Goal: Transaction & Acquisition: Purchase product/service

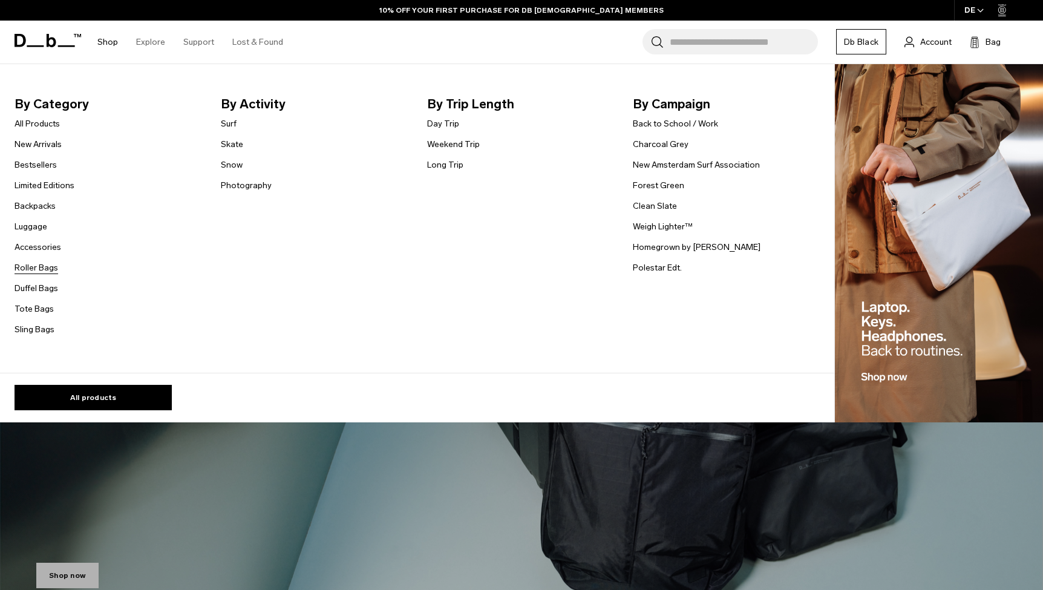
click at [41, 266] on link "Roller Bags" at bounding box center [37, 267] width 44 height 13
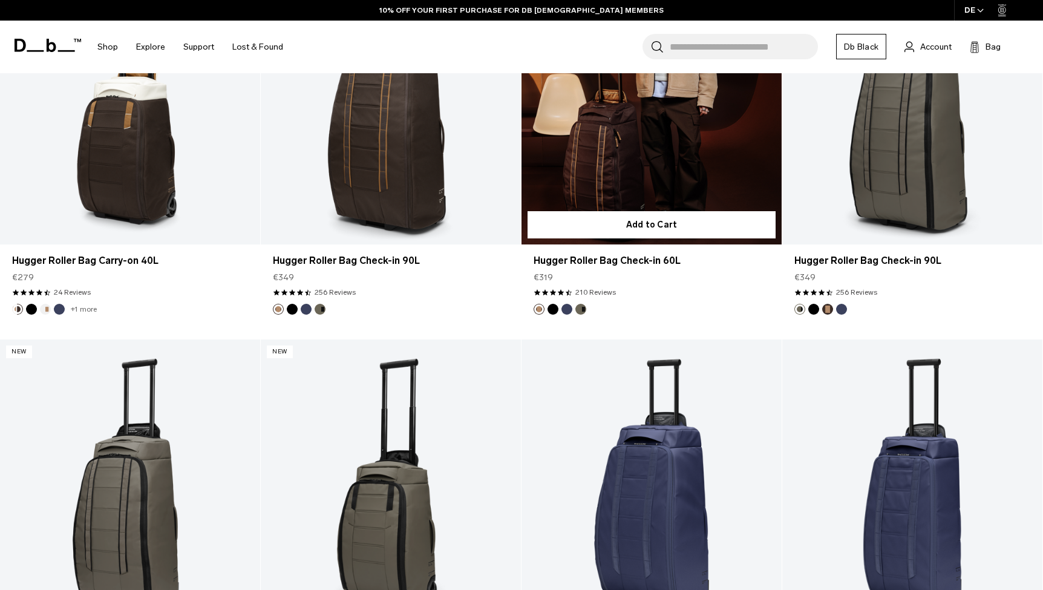
scroll to position [642, 0]
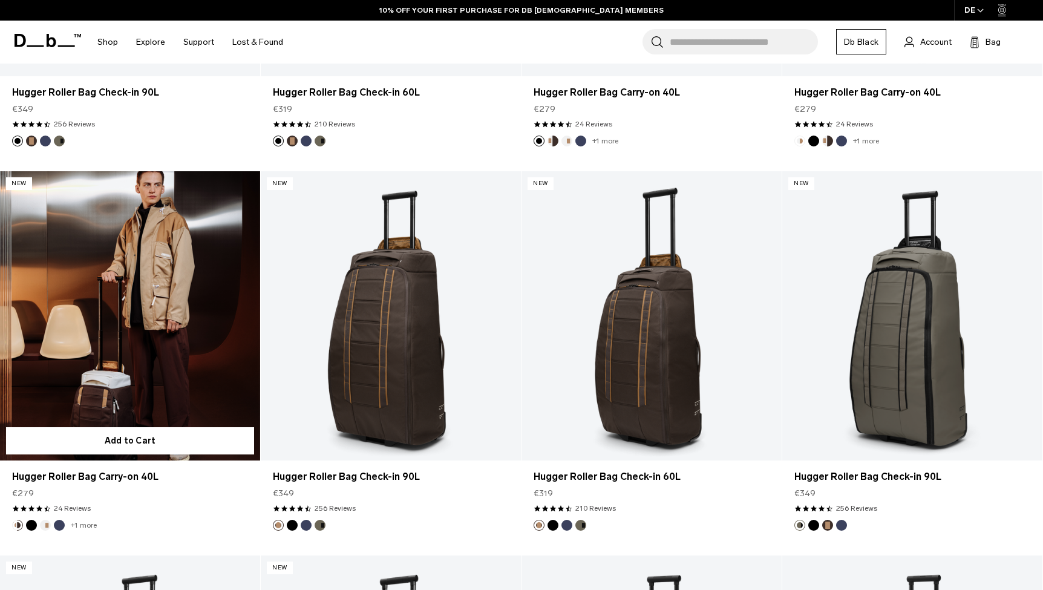
click at [133, 364] on link "Hugger Roller Bag Carry-on 40L" at bounding box center [130, 315] width 260 height 289
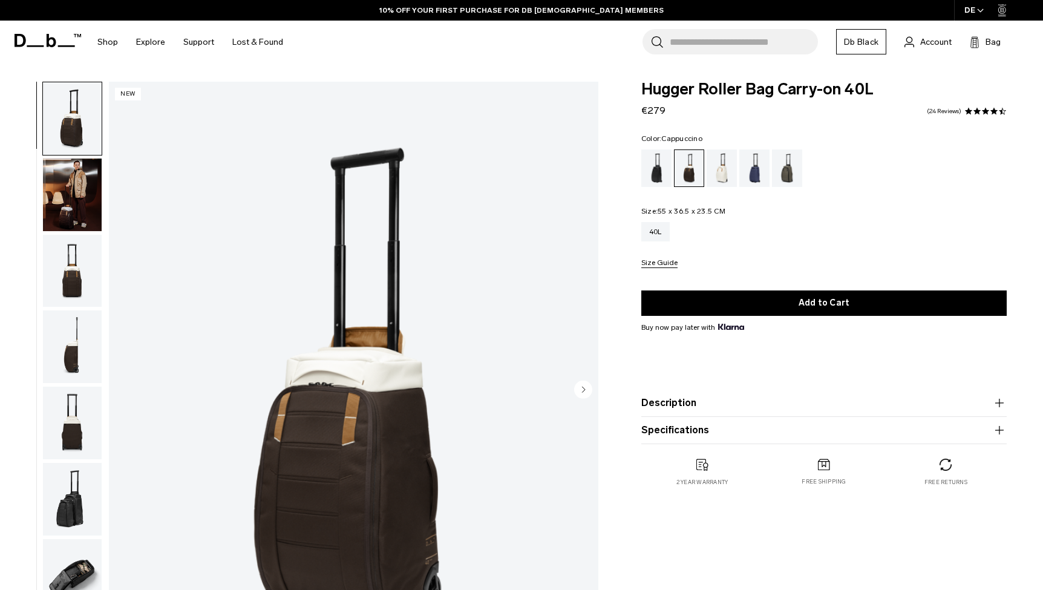
click at [66, 297] on img "button" at bounding box center [72, 271] width 59 height 73
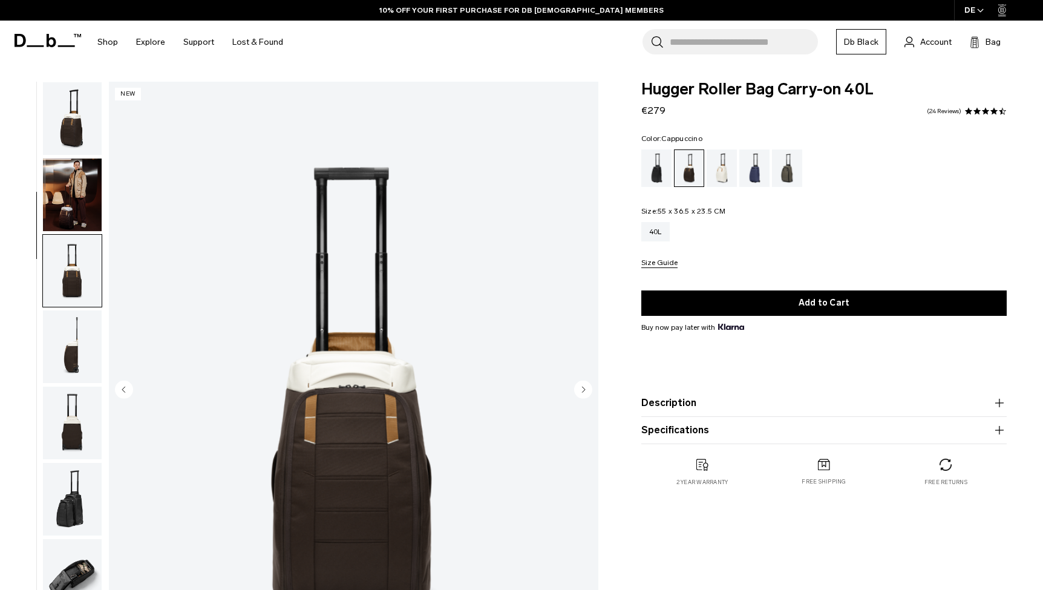
scroll to position [154, 0]
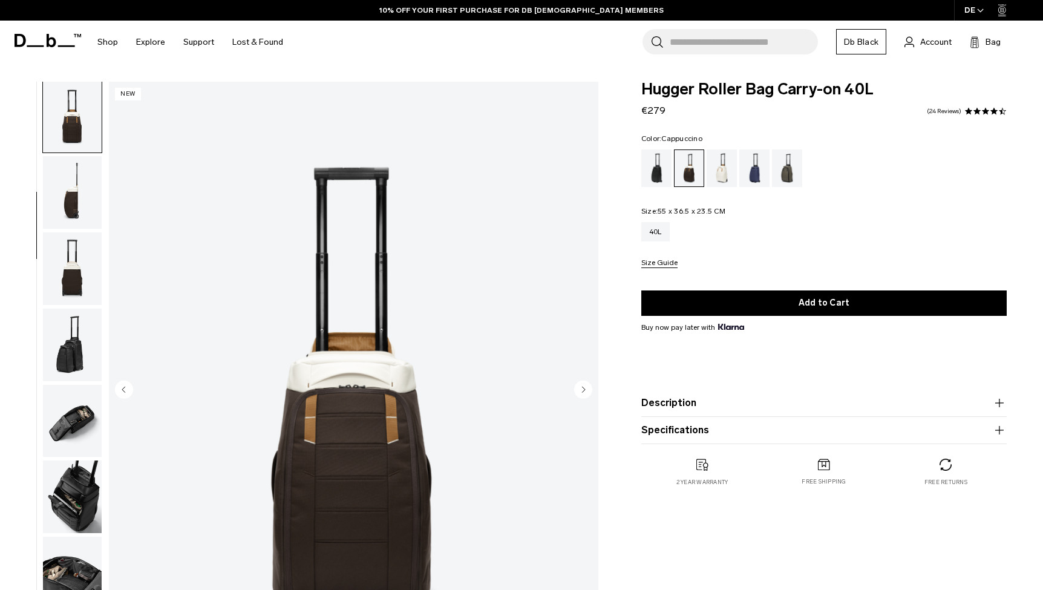
click at [78, 235] on button "button" at bounding box center [72, 269] width 60 height 74
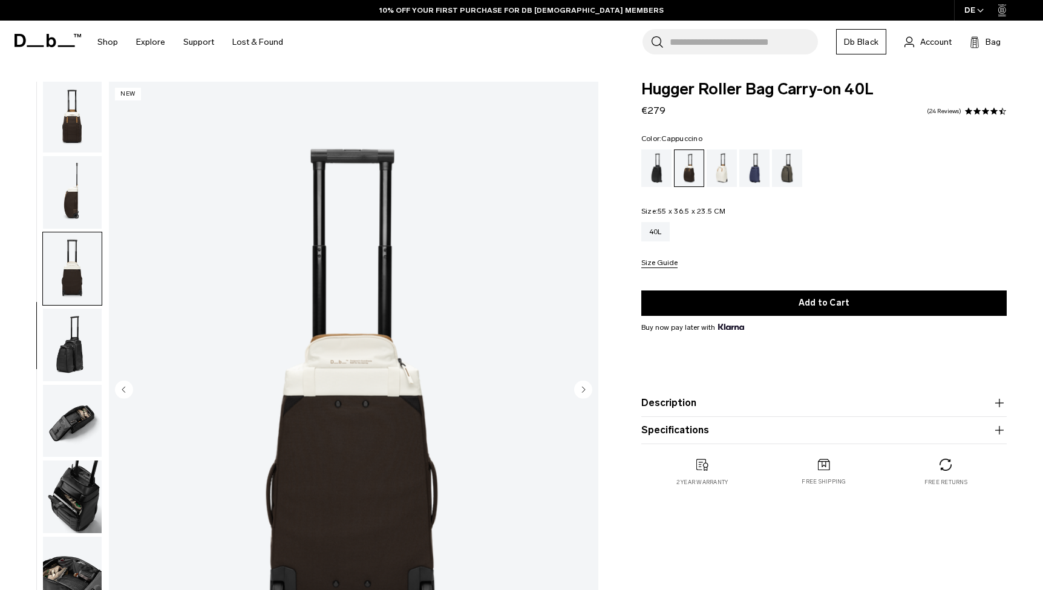
scroll to position [227, 0]
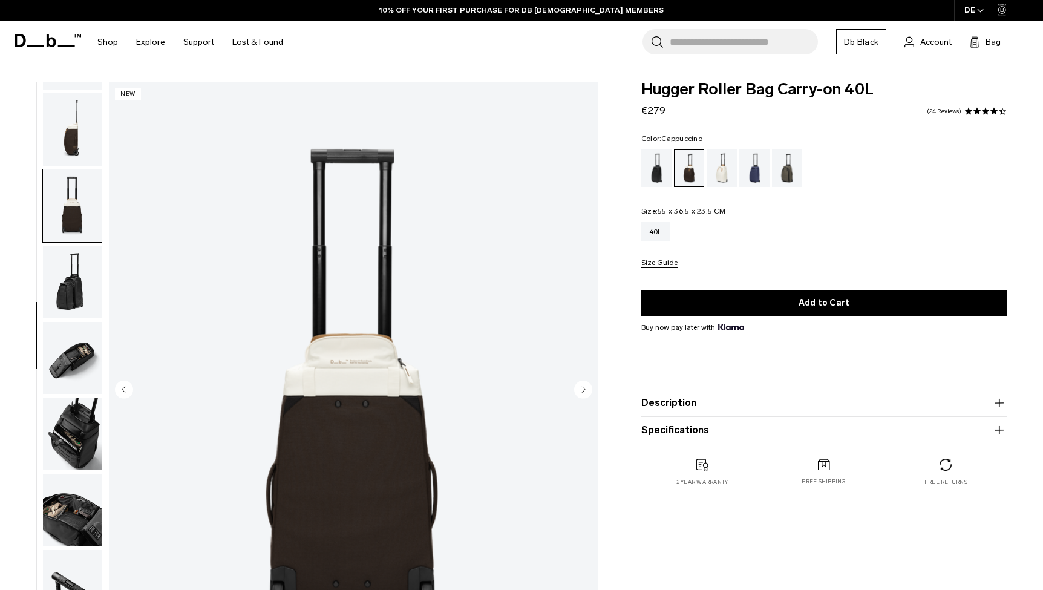
click at [84, 271] on img "button" at bounding box center [72, 282] width 59 height 73
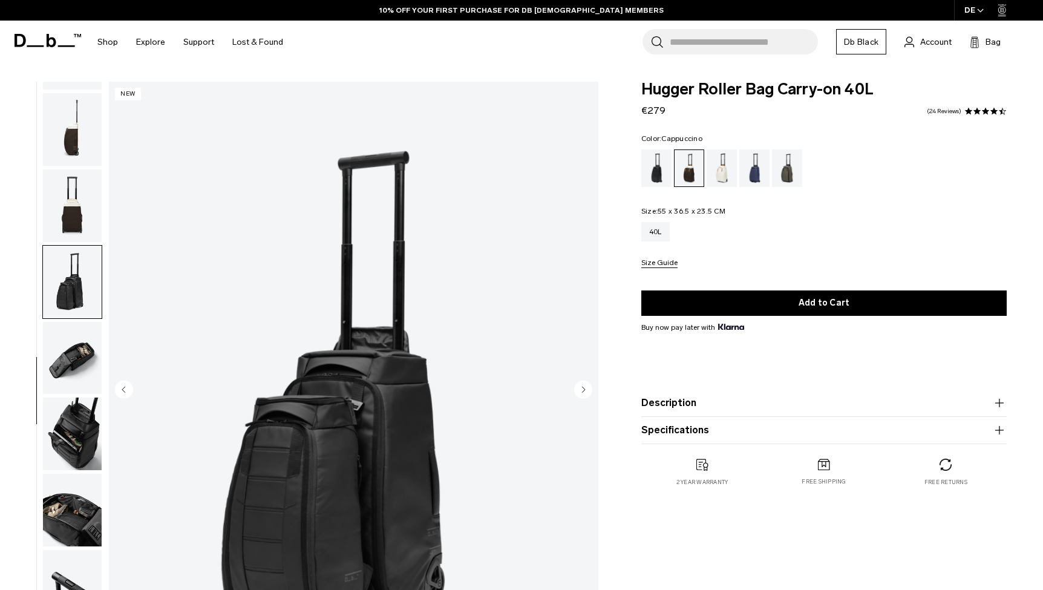
click at [80, 332] on img "button" at bounding box center [72, 358] width 59 height 73
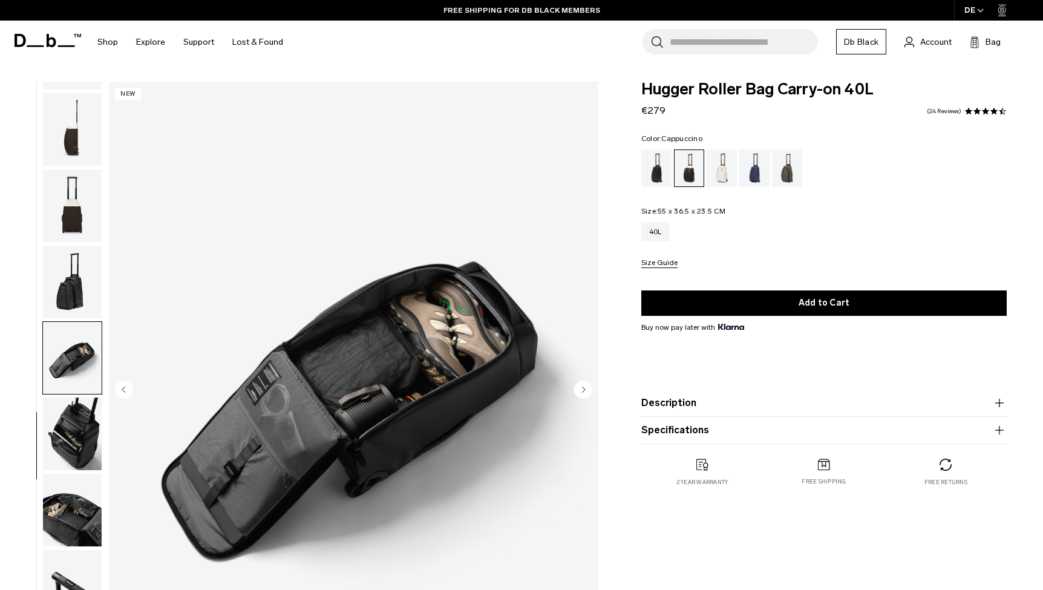
click at [77, 361] on img "button" at bounding box center [72, 358] width 59 height 73
click at [85, 437] on img "button" at bounding box center [72, 434] width 59 height 73
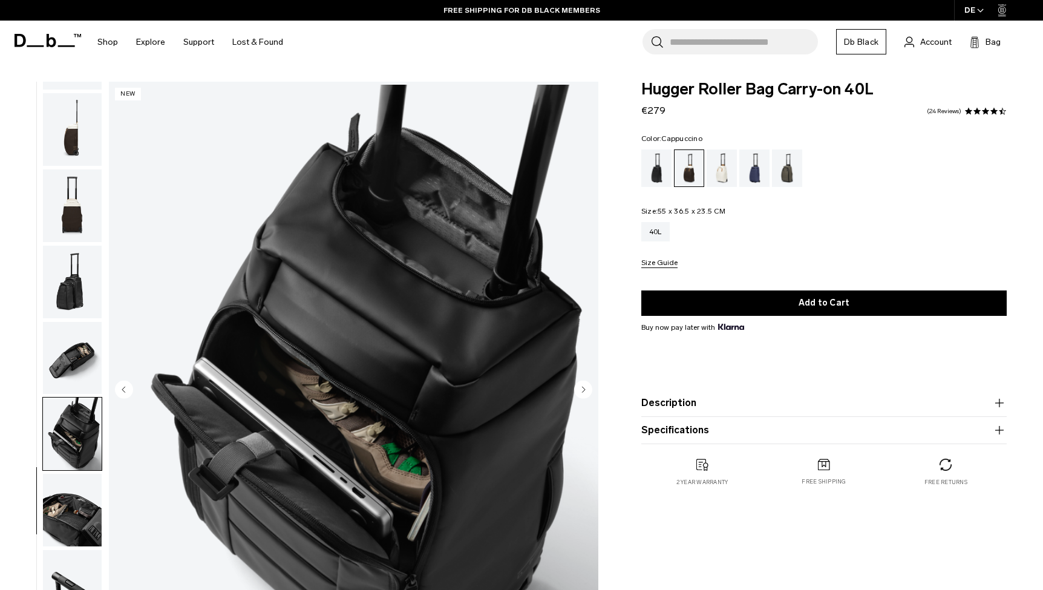
click at [657, 408] on button "Description" at bounding box center [825, 403] width 366 height 15
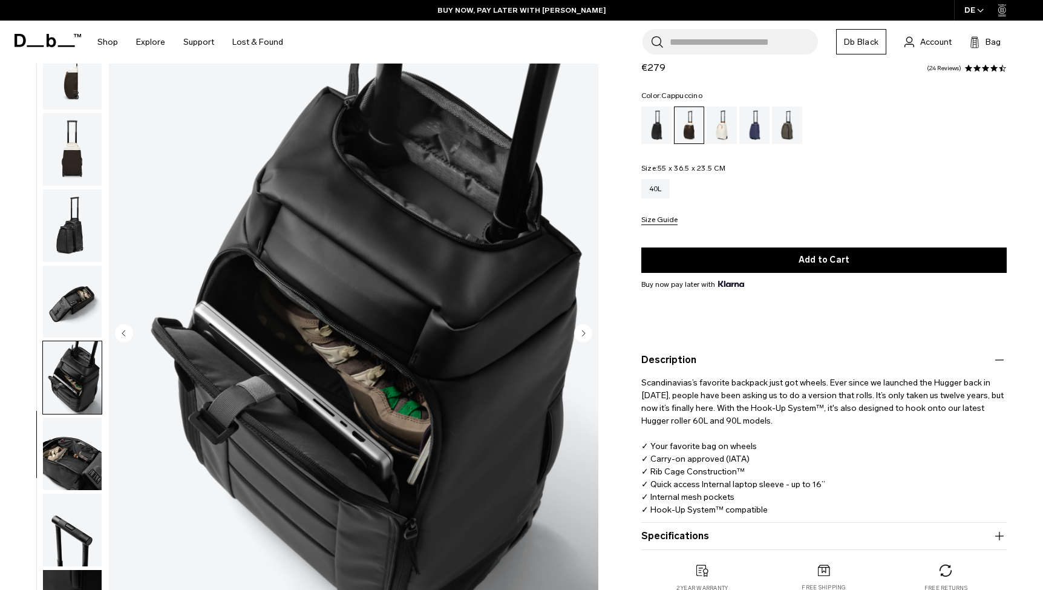
scroll to position [94, 0]
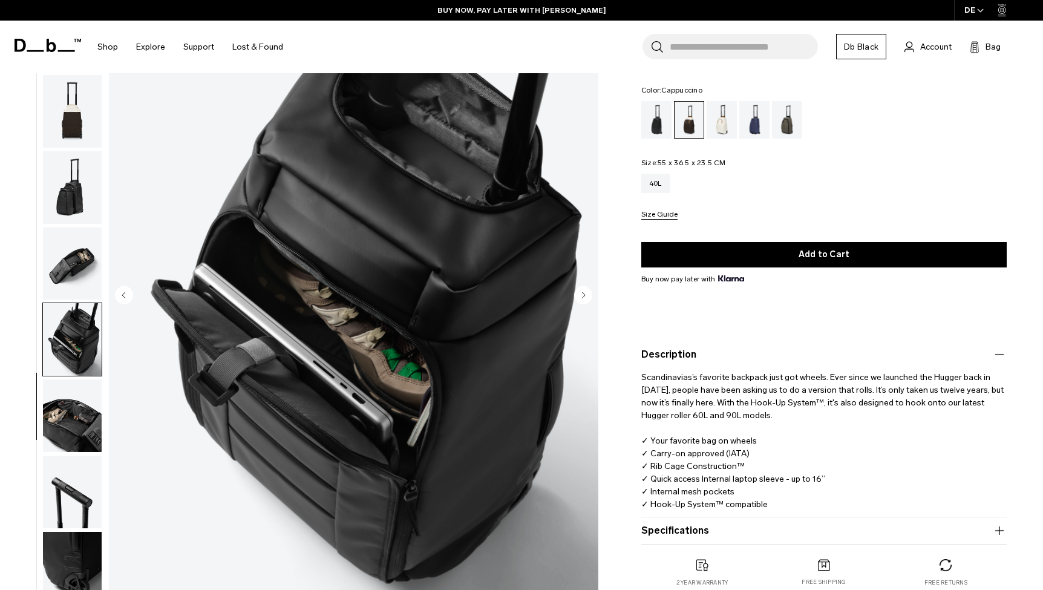
click at [67, 269] on img "button" at bounding box center [72, 264] width 59 height 73
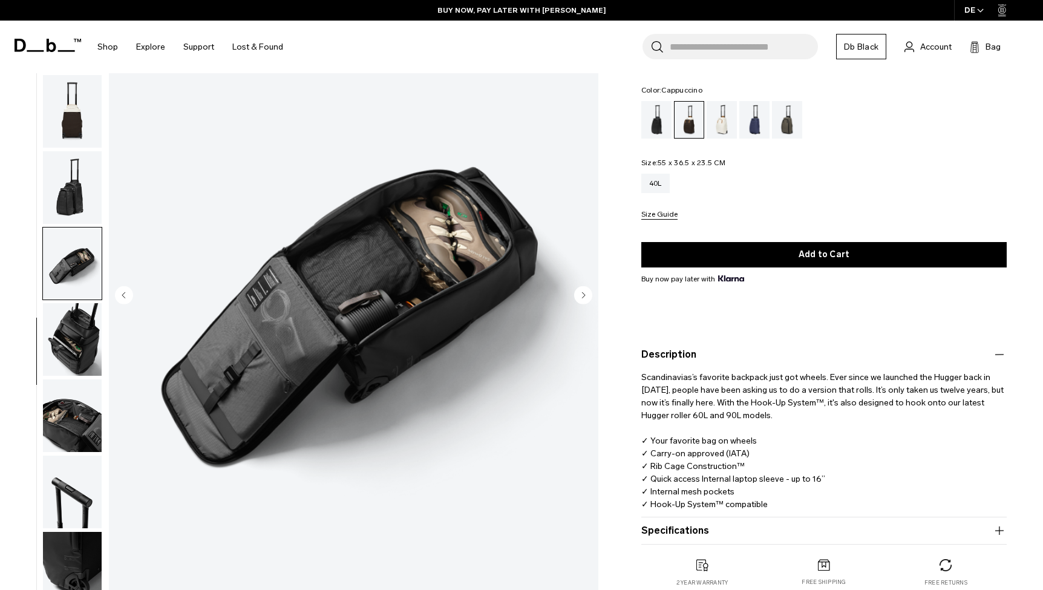
click at [59, 202] on img "button" at bounding box center [72, 187] width 59 height 73
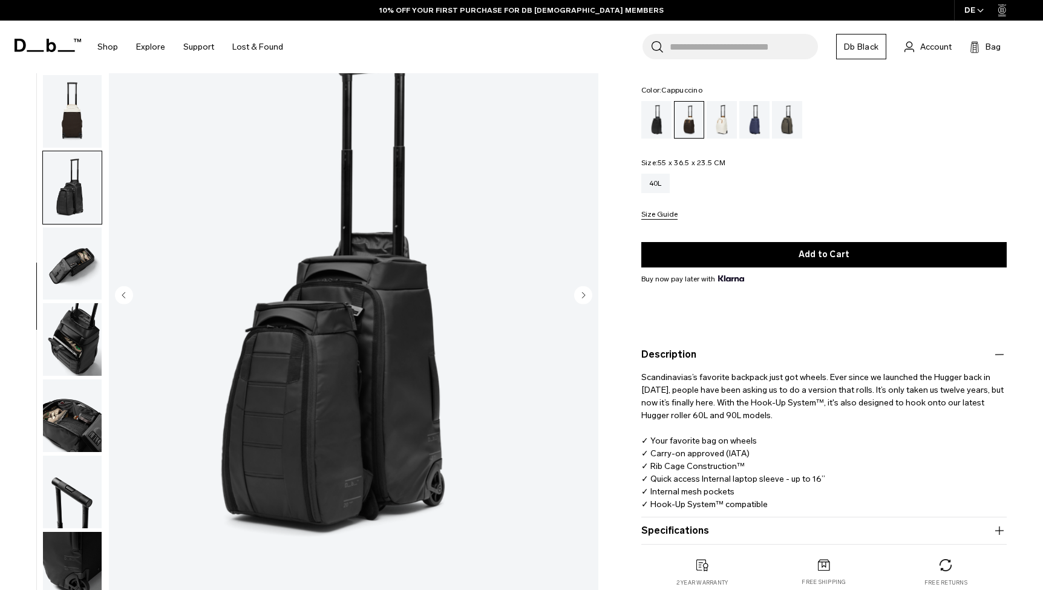
click at [93, 346] on img "button" at bounding box center [72, 339] width 59 height 73
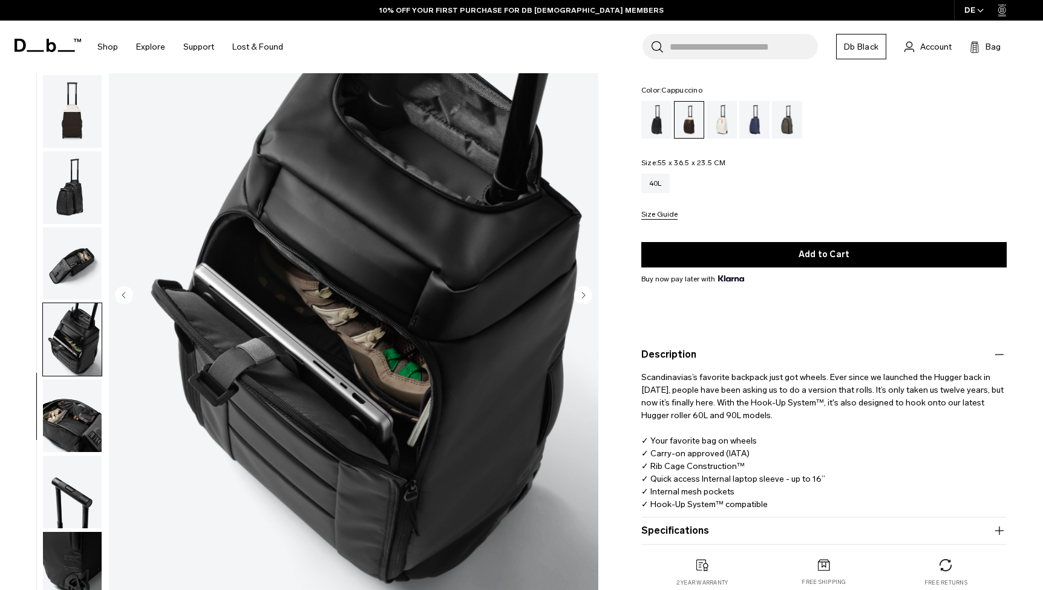
click at [70, 408] on img "button" at bounding box center [72, 416] width 59 height 73
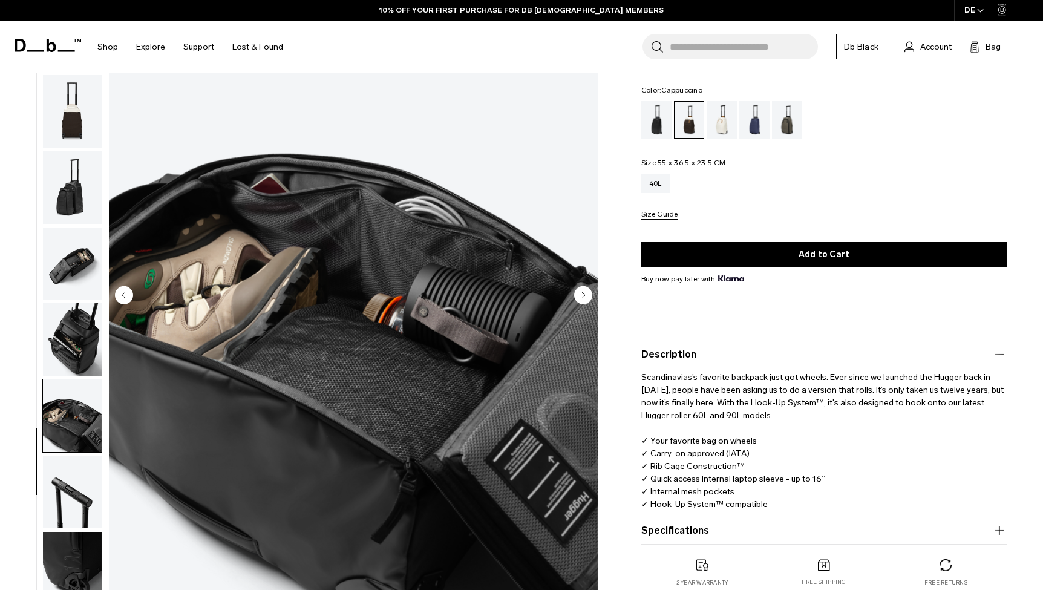
click at [81, 473] on img "button" at bounding box center [72, 492] width 59 height 73
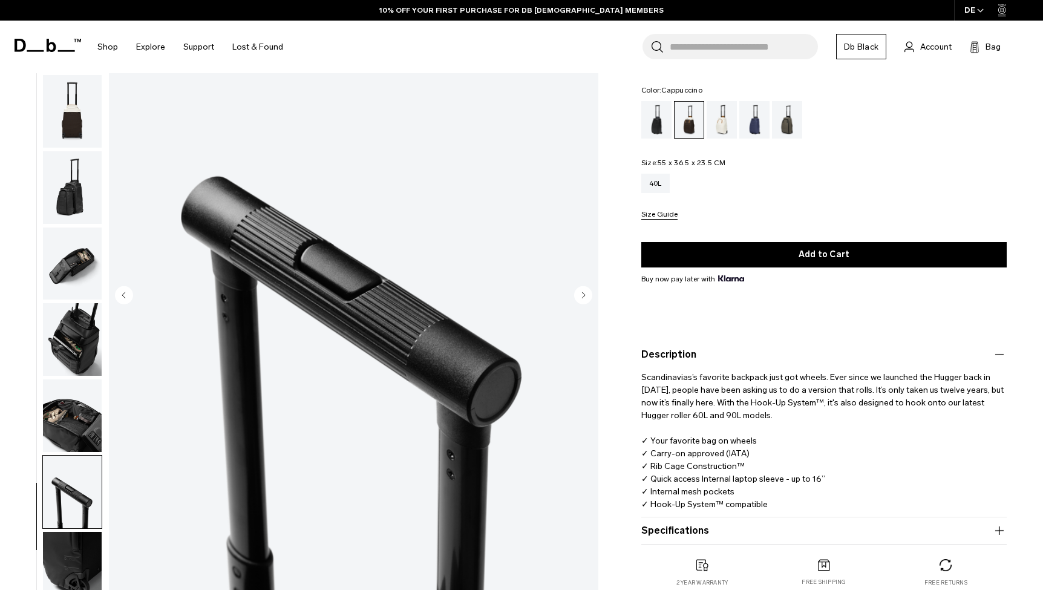
click at [91, 506] on img "button" at bounding box center [72, 492] width 59 height 73
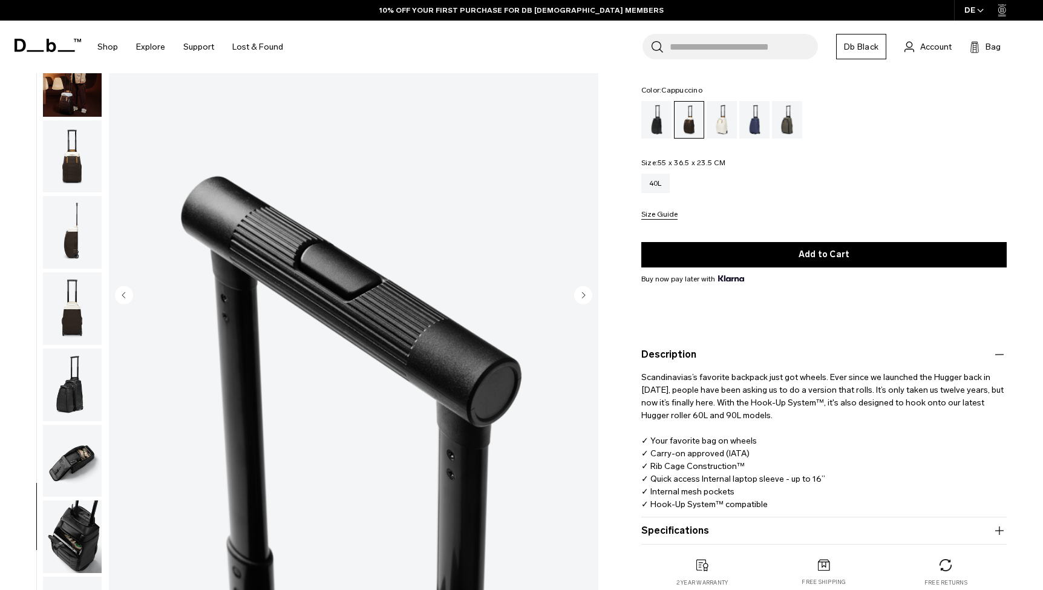
click at [73, 401] on img "button" at bounding box center [72, 385] width 59 height 73
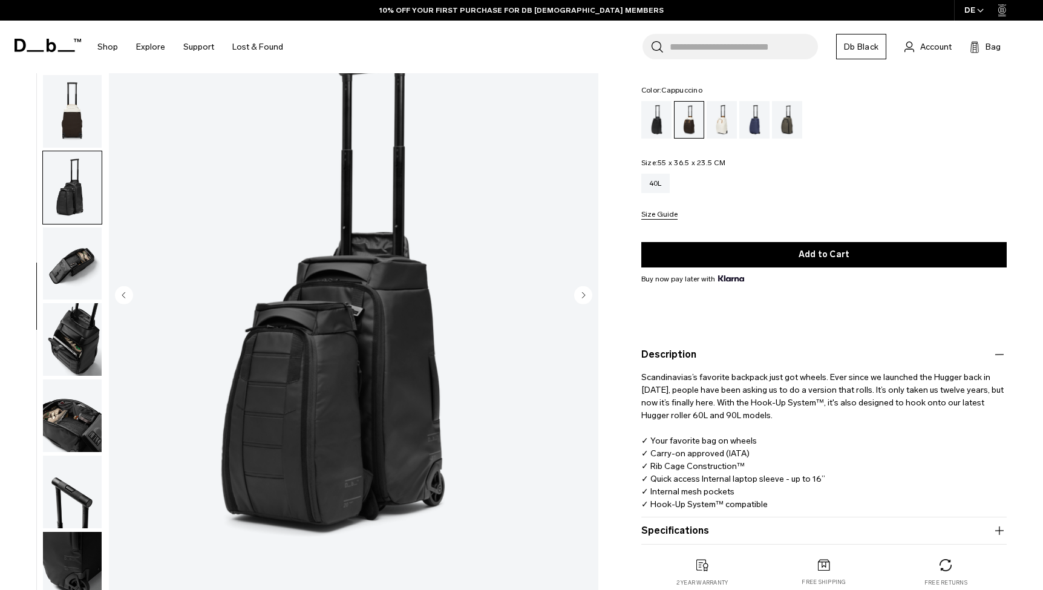
scroll to position [227, 0]
click at [82, 353] on img "button" at bounding box center [72, 339] width 59 height 73
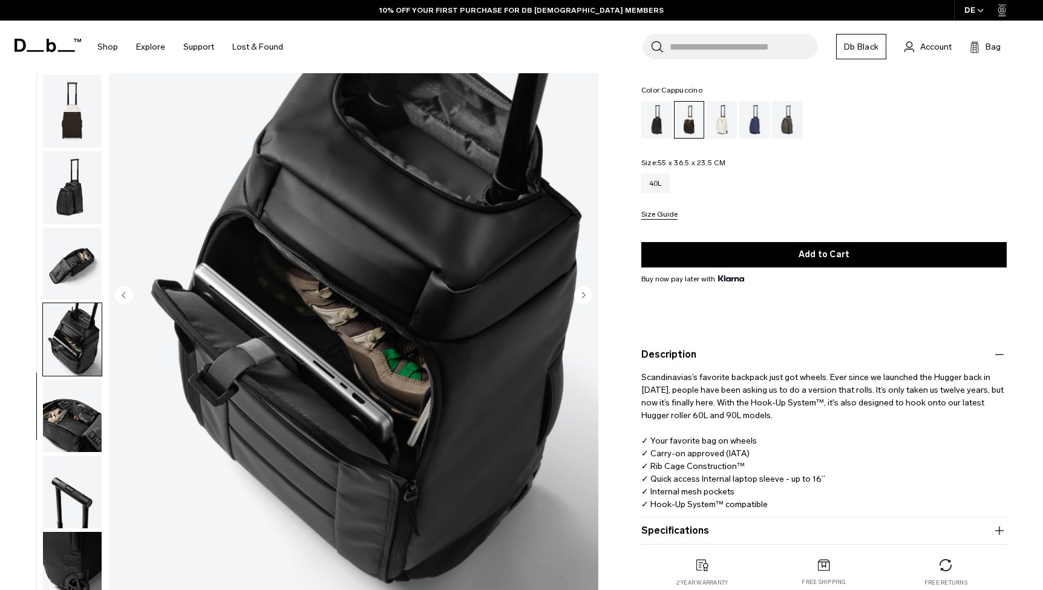
click at [80, 393] on img "button" at bounding box center [72, 416] width 59 height 73
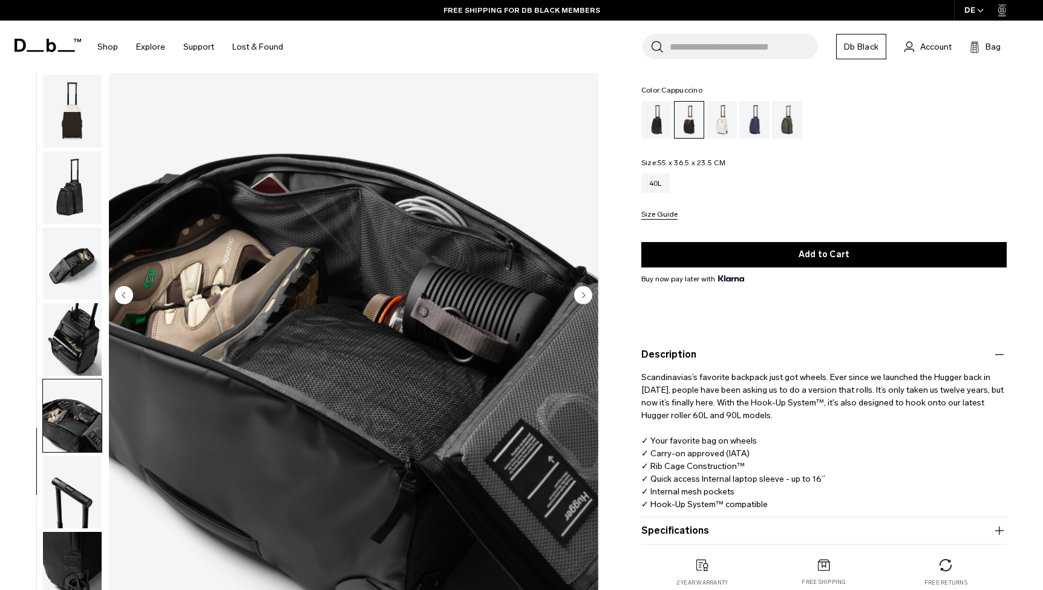
click at [70, 478] on img "button" at bounding box center [72, 492] width 59 height 73
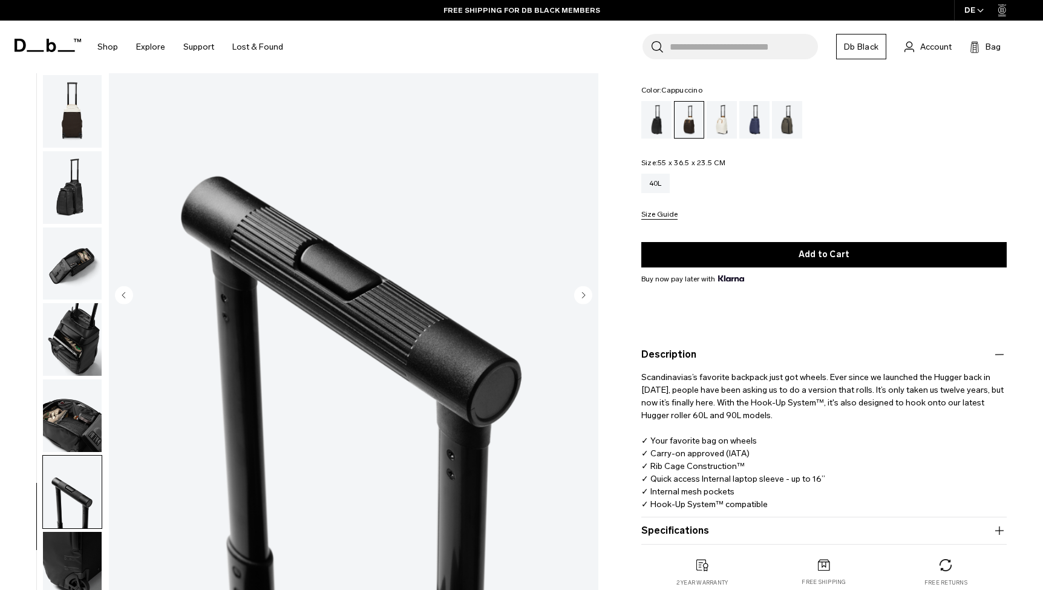
click at [76, 413] on img "button" at bounding box center [72, 416] width 59 height 73
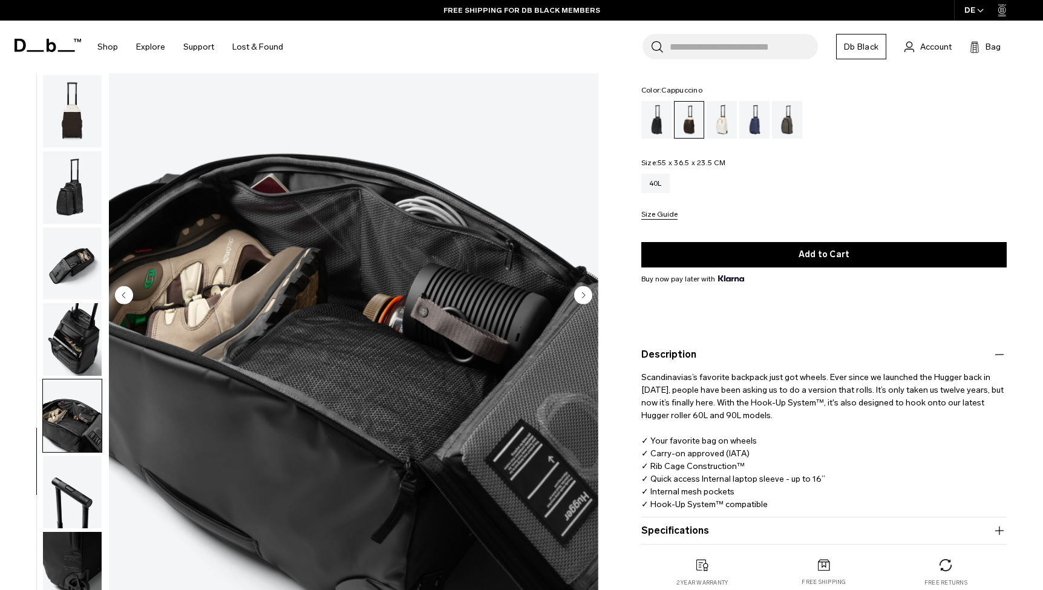
click at [81, 360] on img "button" at bounding box center [72, 339] width 59 height 73
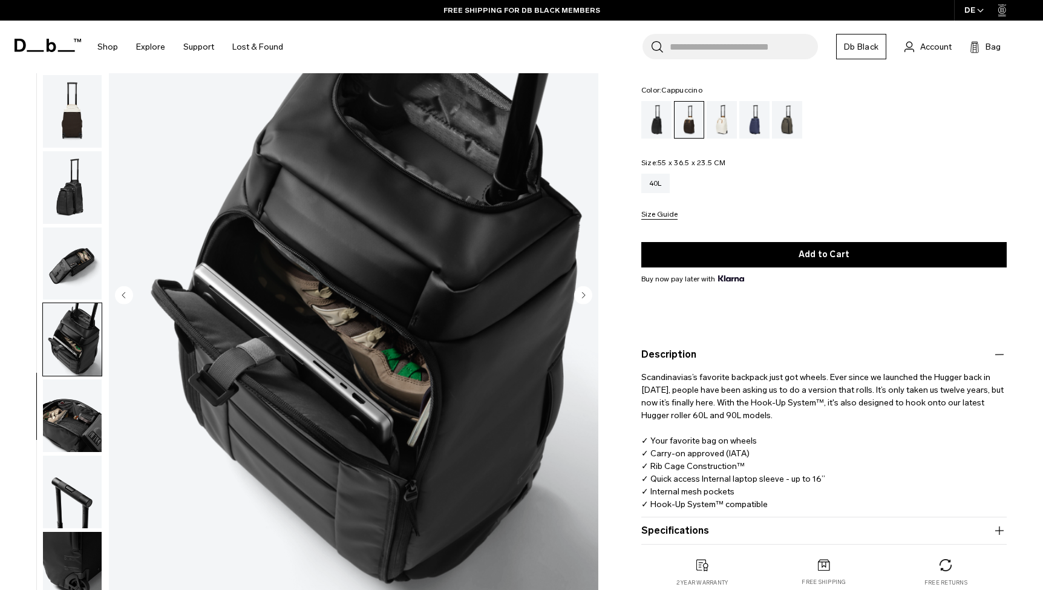
click at [76, 303] on img "button" at bounding box center [72, 339] width 59 height 73
click at [82, 259] on img "button" at bounding box center [72, 264] width 59 height 73
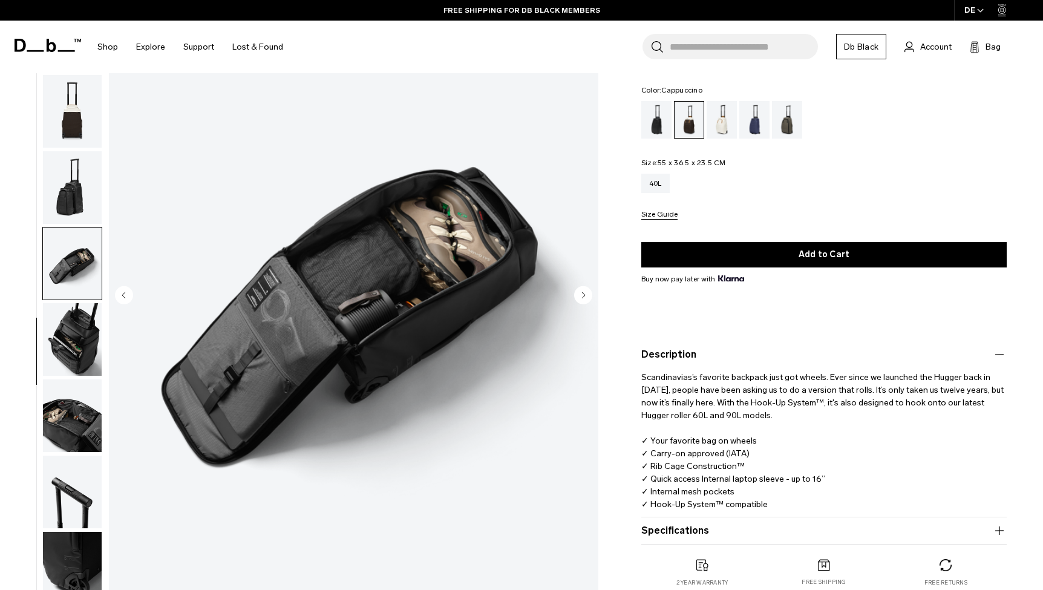
click at [85, 342] on img "button" at bounding box center [72, 339] width 59 height 73
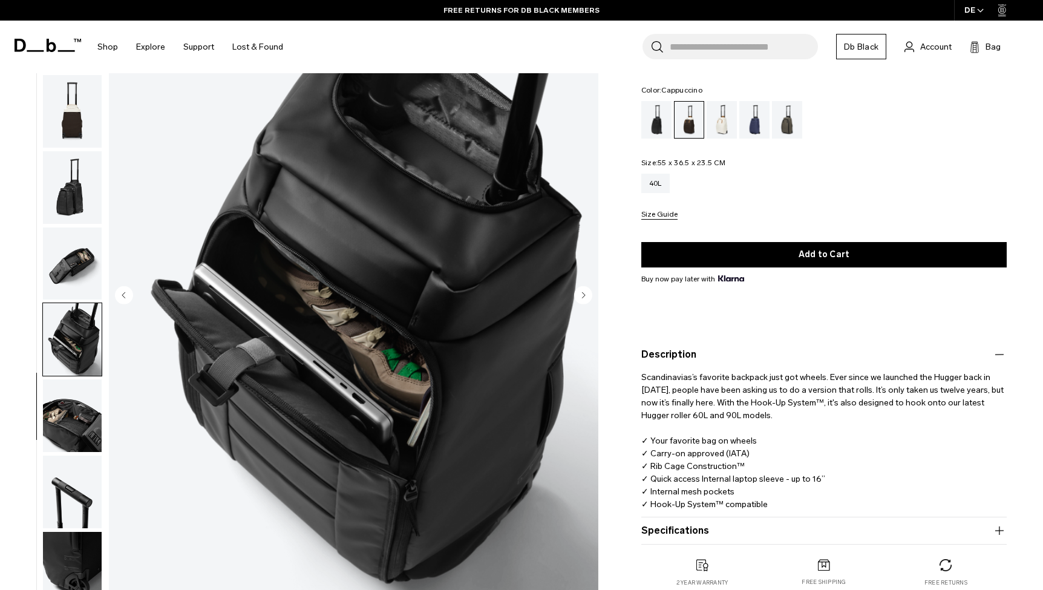
click at [70, 295] on img "button" at bounding box center [72, 264] width 59 height 73
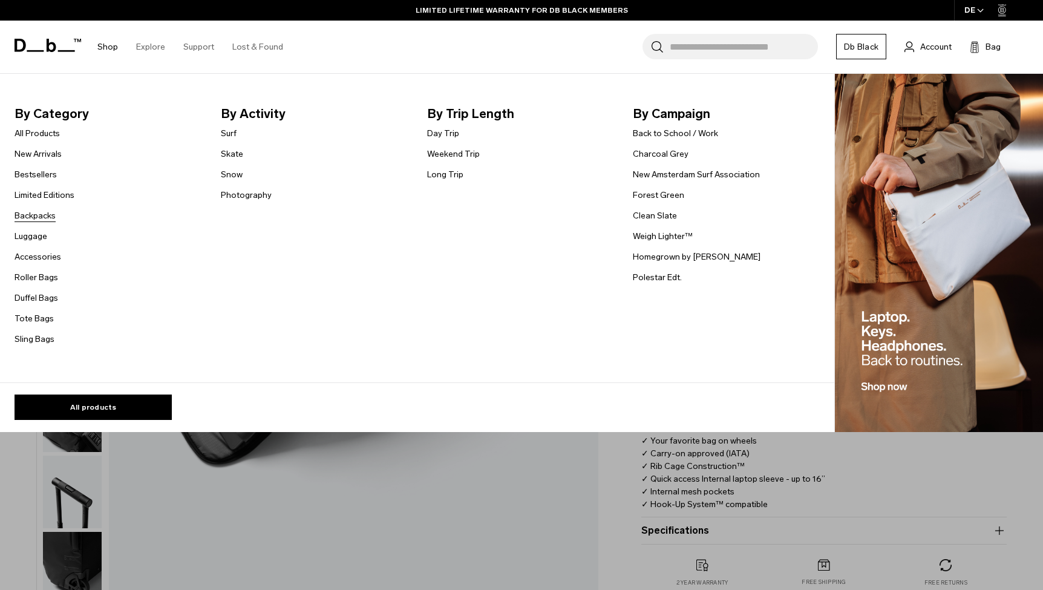
click at [45, 217] on link "Backpacks" at bounding box center [35, 215] width 41 height 13
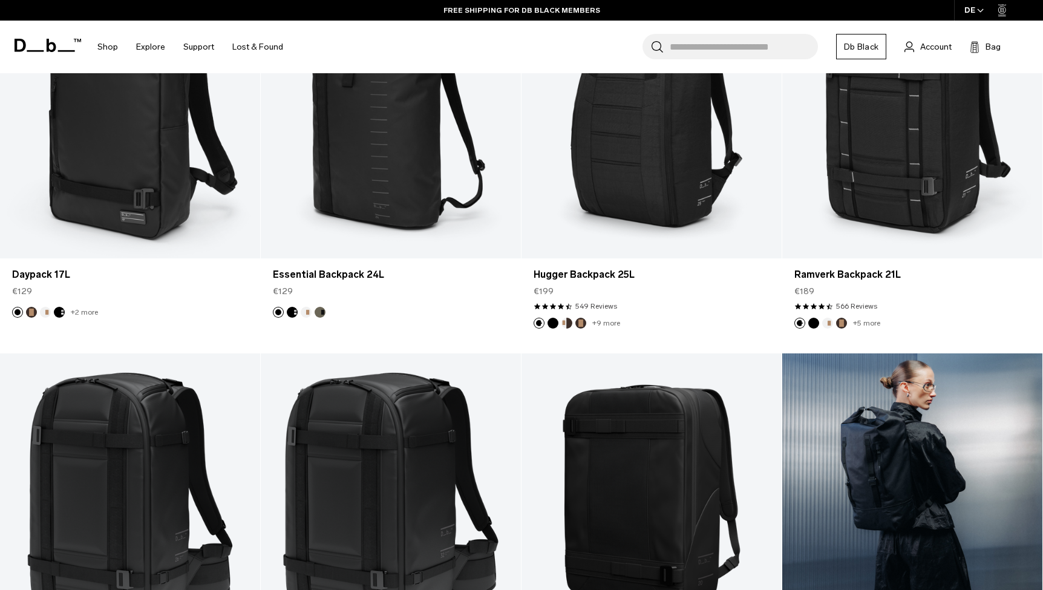
scroll to position [1424, 0]
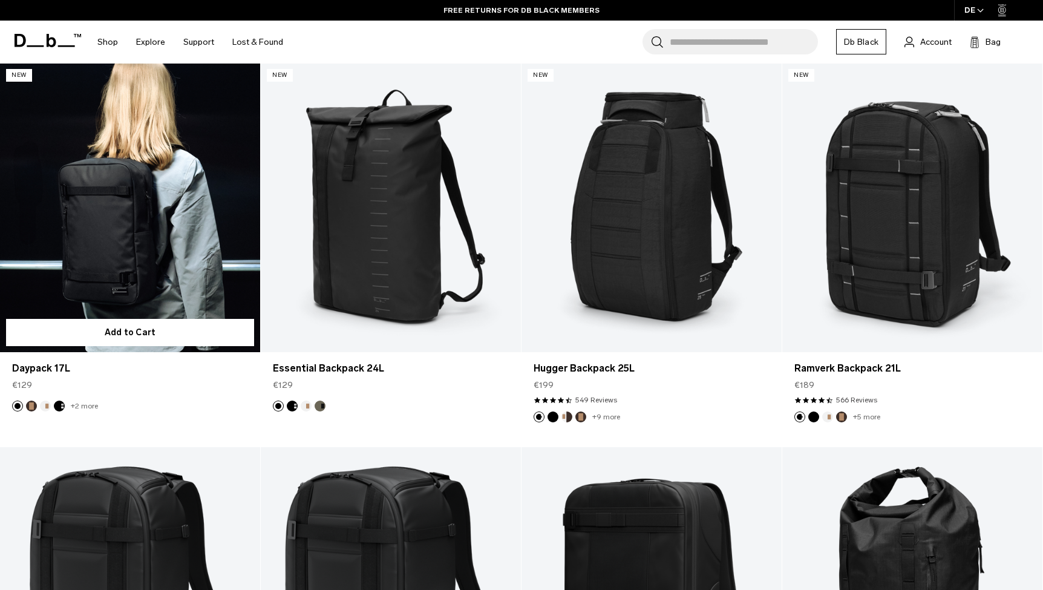
click at [174, 253] on link "Daypack 17L" at bounding box center [130, 207] width 260 height 289
